Goal: Navigation & Orientation: Understand site structure

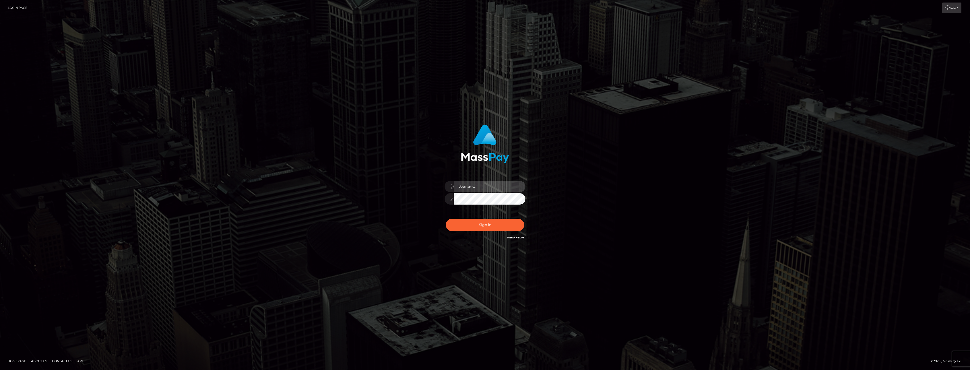
type input "dat.rush"
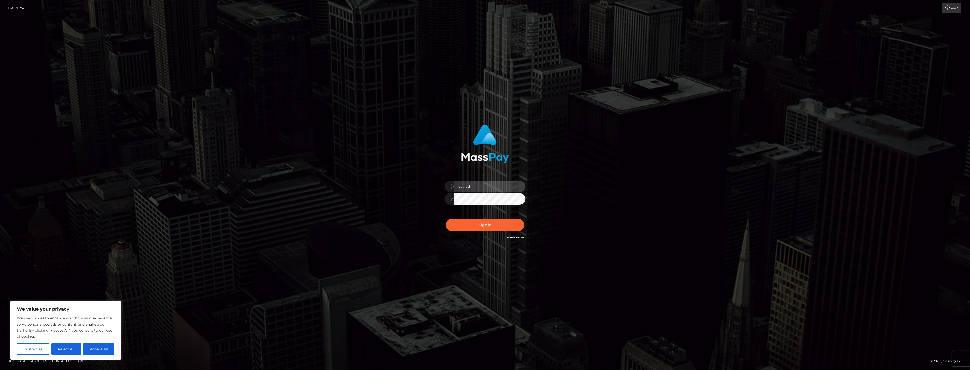
click at [485, 187] on input "dat.rush" at bounding box center [490, 186] width 72 height 11
click at [463, 226] on button "Sign in" at bounding box center [485, 225] width 78 height 12
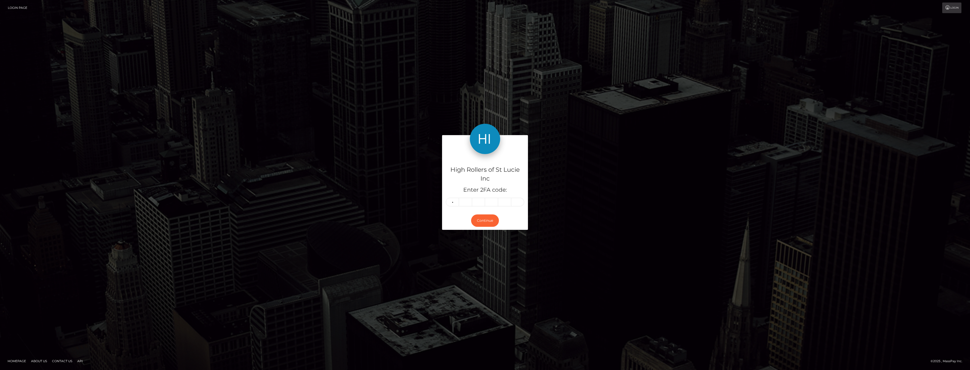
type input "5"
type input "3"
type input "1"
type input "2"
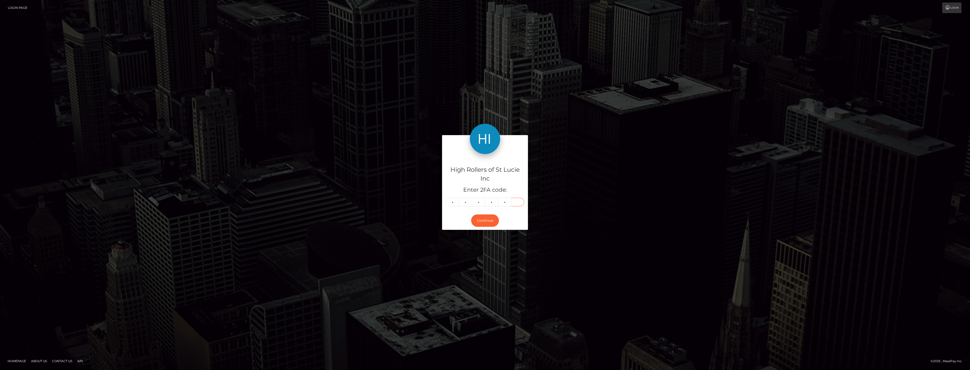
type input "7"
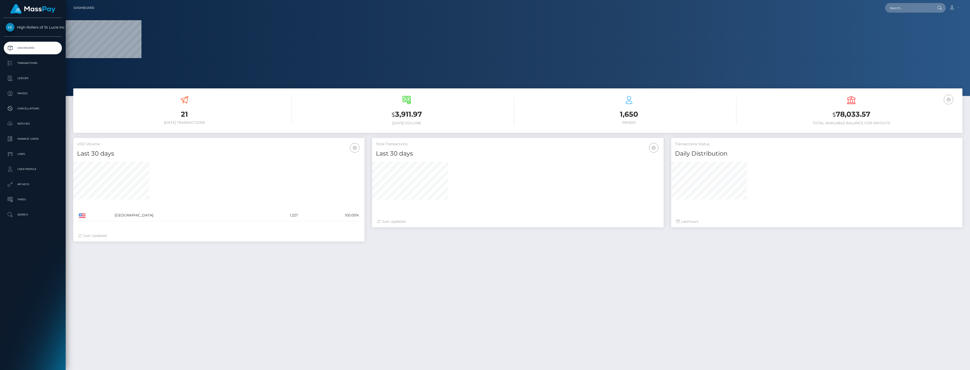
click at [476, 223] on div "Just Updated" at bounding box center [517, 221] width 281 height 5
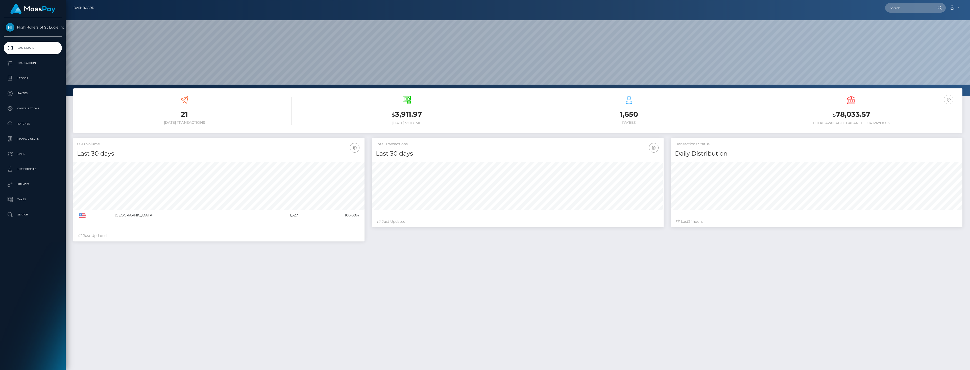
scroll to position [90, 292]
click at [35, 106] on p "Cancellations" at bounding box center [33, 109] width 54 height 8
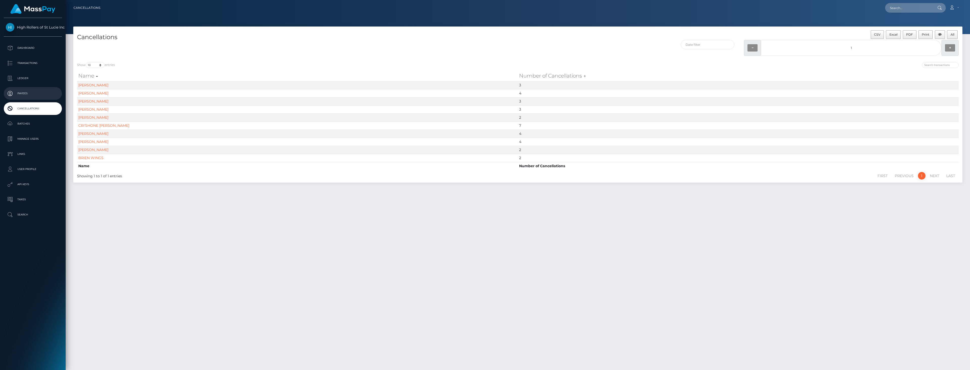
click at [27, 94] on p "Payees" at bounding box center [33, 94] width 54 height 8
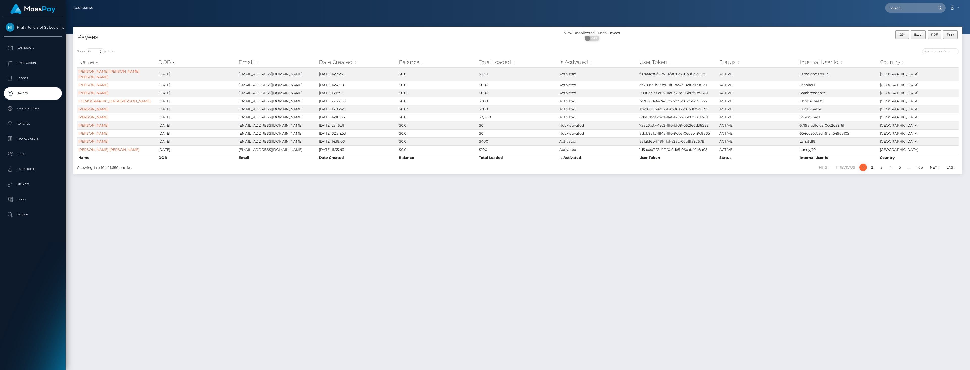
click at [29, 80] on p "Ledger" at bounding box center [33, 79] width 54 height 8
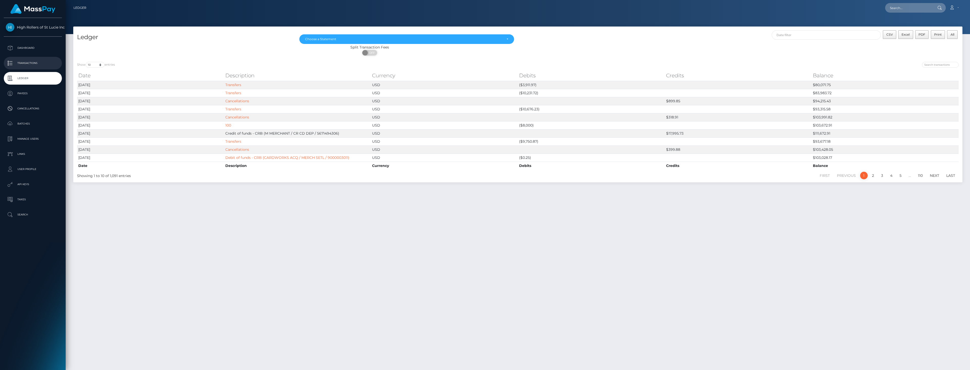
click at [33, 69] on link "Transactions" at bounding box center [33, 63] width 58 height 13
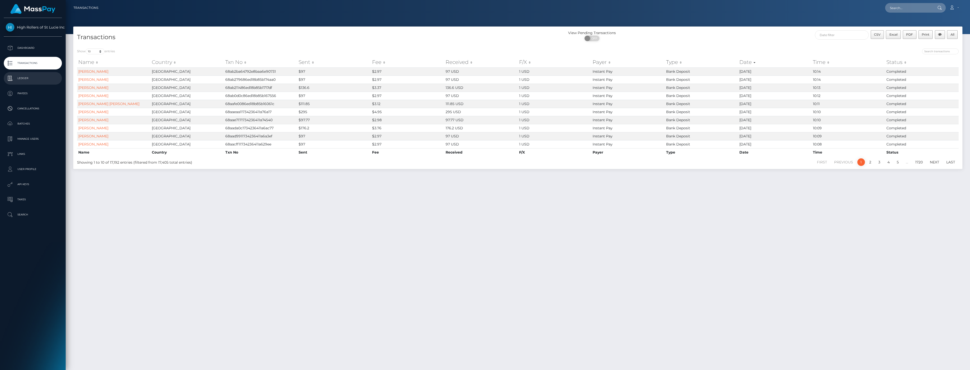
click at [24, 78] on p "Ledger" at bounding box center [33, 79] width 54 height 8
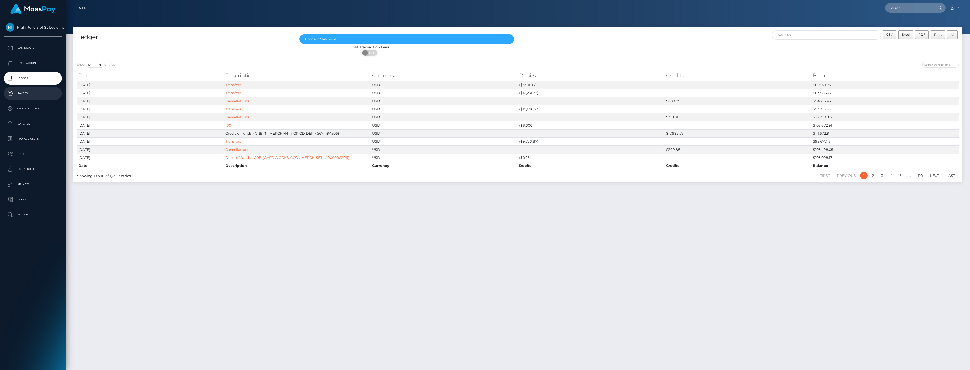
click at [26, 92] on p "Payees" at bounding box center [33, 94] width 54 height 8
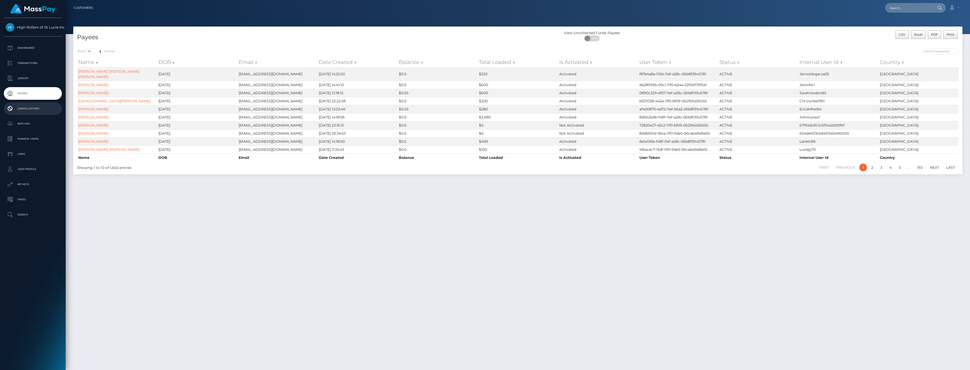
click at [29, 108] on p "Cancellations" at bounding box center [33, 109] width 54 height 8
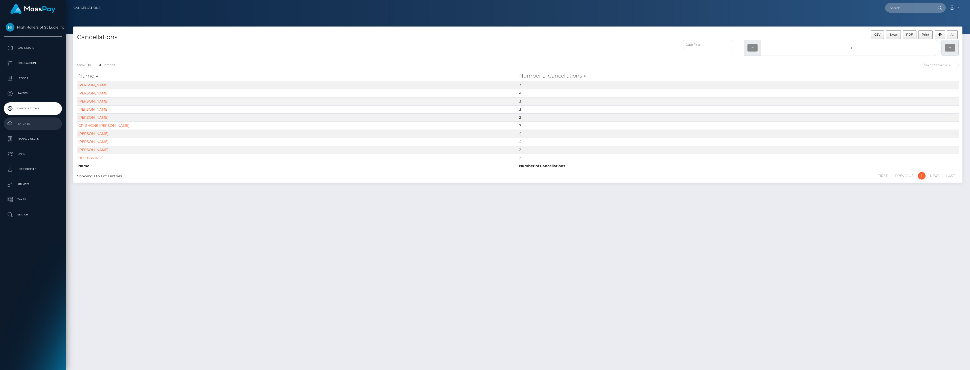
click at [21, 126] on p "Batches" at bounding box center [33, 124] width 54 height 8
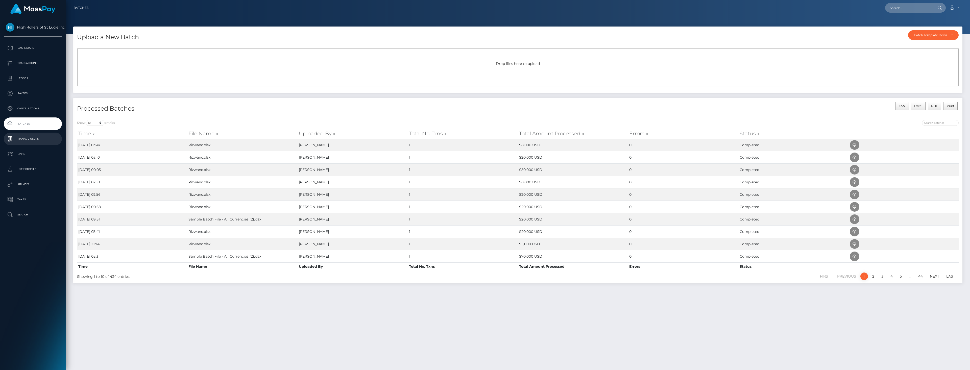
click at [42, 138] on p "Manage Users" at bounding box center [33, 139] width 54 height 8
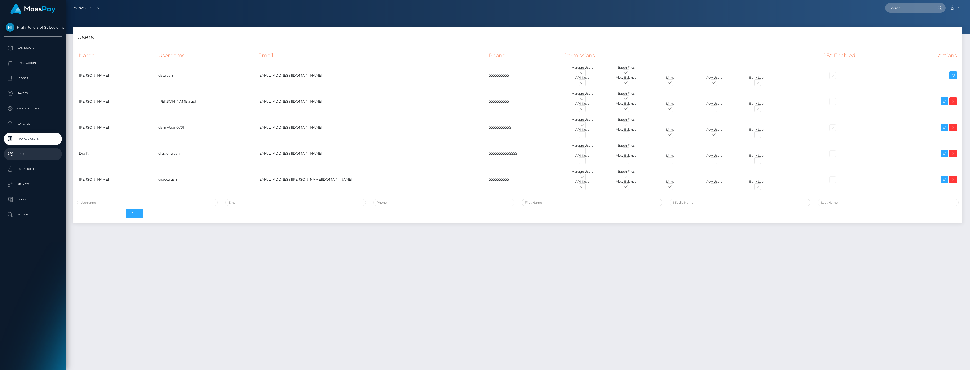
click at [32, 152] on p "Links" at bounding box center [33, 154] width 54 height 8
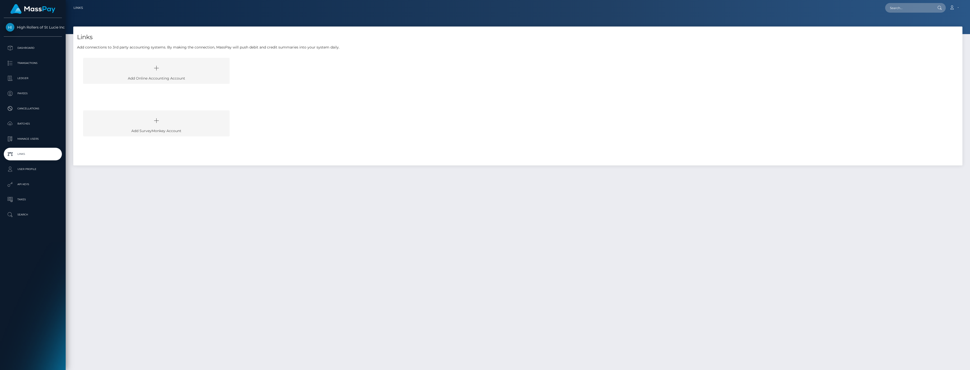
drag, startPoint x: 217, startPoint y: 205, endPoint x: 106, endPoint y: 154, distance: 122.4
click at [212, 206] on div "Links Add connections to 3rd party accounting systems. By making the connection…" at bounding box center [518, 196] width 905 height 339
click at [51, 101] on ul "Dashboard Transactions Ledger Payees Cancellations Batches Links" at bounding box center [33, 131] width 66 height 179
click at [48, 92] on p "Payees" at bounding box center [33, 94] width 54 height 8
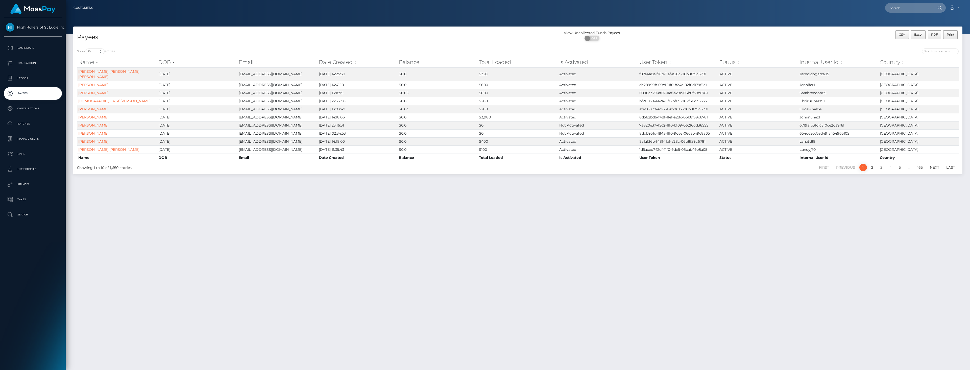
click at [44, 123] on p "Batches" at bounding box center [33, 124] width 54 height 8
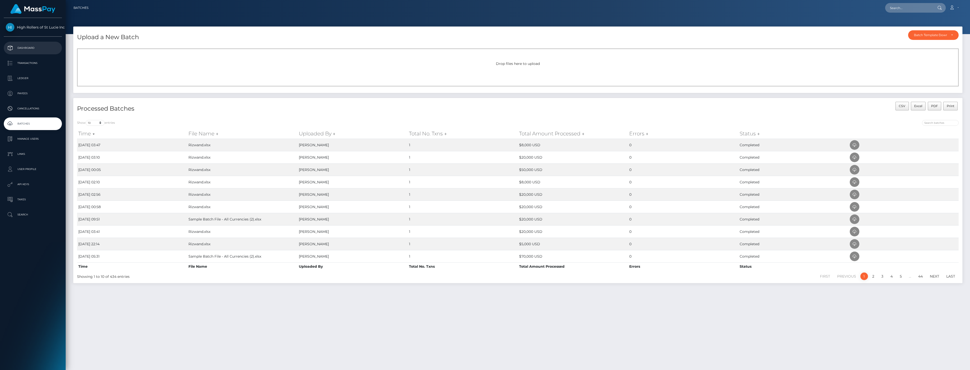
click at [32, 51] on p "Dashboard" at bounding box center [33, 48] width 54 height 8
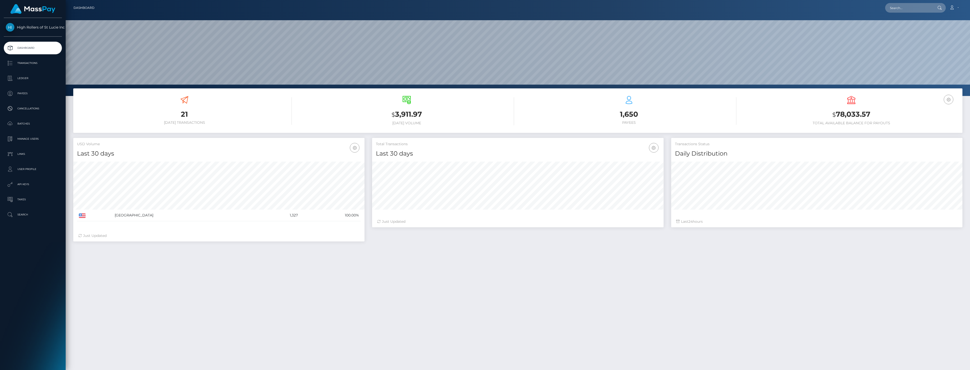
scroll to position [90, 292]
